Goal: Task Accomplishment & Management: Use online tool/utility

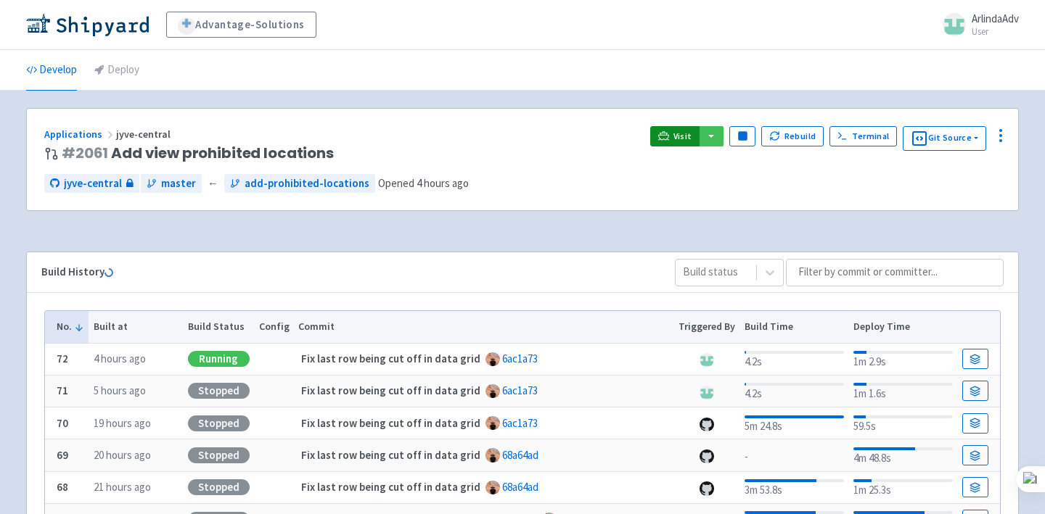
click at [682, 128] on link "Visit" at bounding box center [674, 136] width 49 height 20
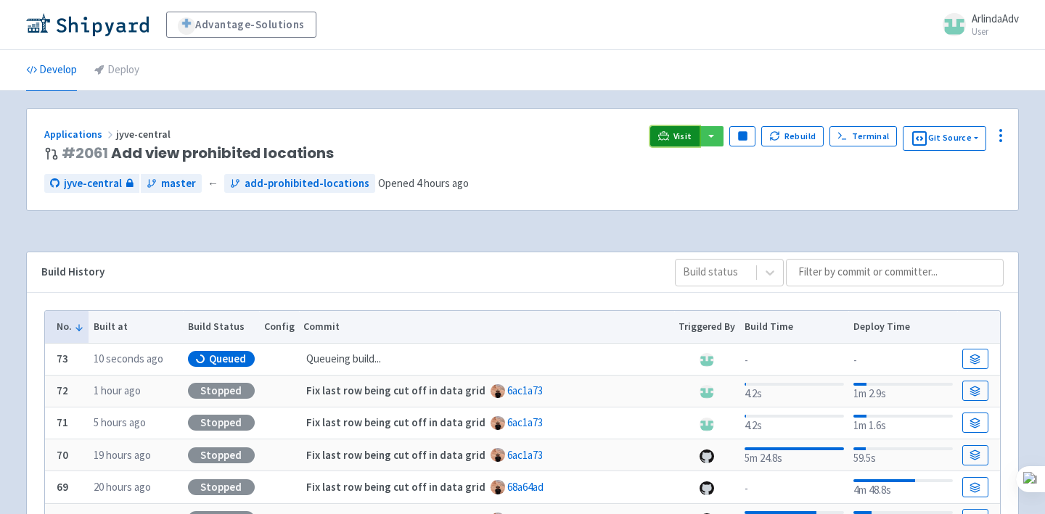
click at [688, 136] on span "Visit" at bounding box center [682, 137] width 19 height 12
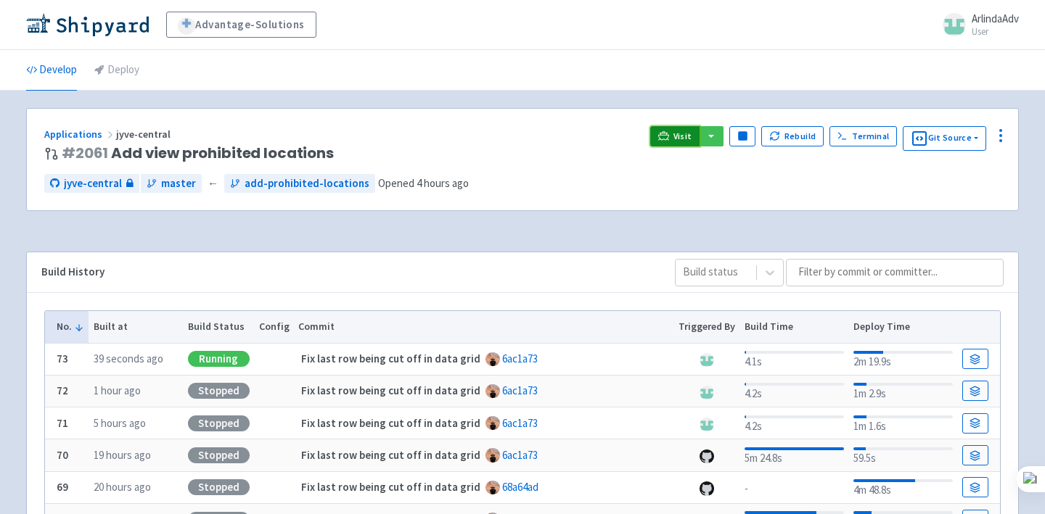
click at [686, 141] on span "Visit" at bounding box center [682, 137] width 19 height 12
click at [660, 134] on link "Visit" at bounding box center [674, 136] width 49 height 20
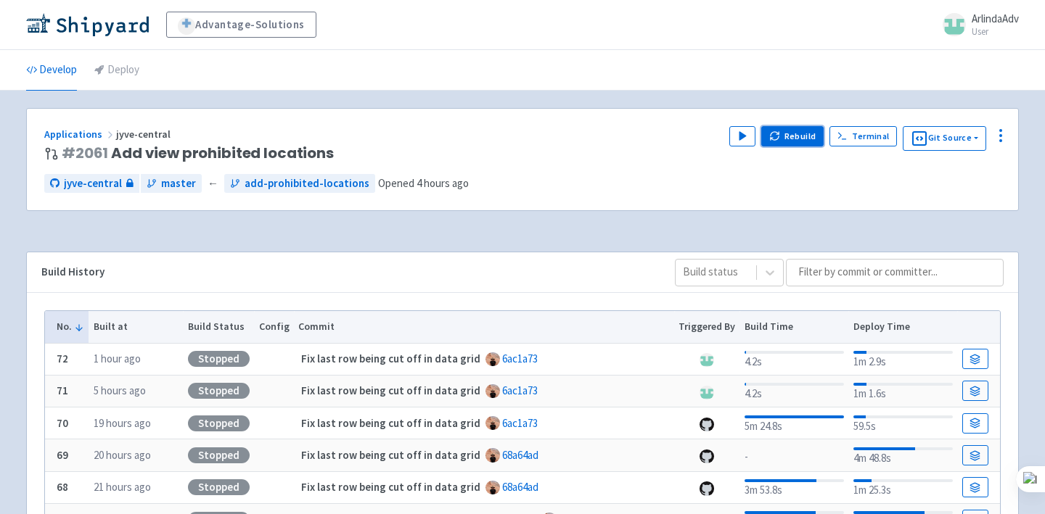
click at [789, 133] on button "Rebuild" at bounding box center [792, 136] width 62 height 20
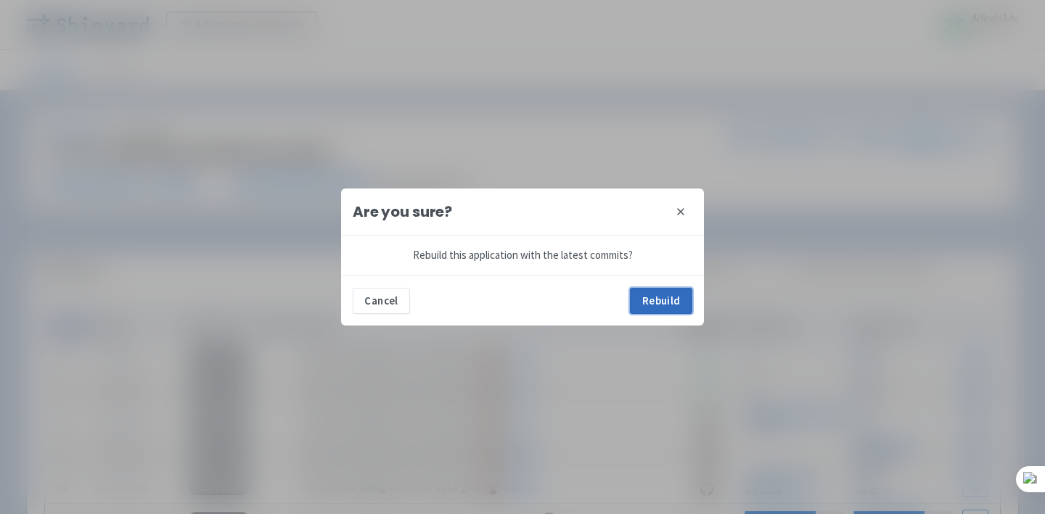
click at [670, 311] on button "Rebuild" at bounding box center [661, 301] width 62 height 26
